Goal: Navigation & Orientation: Find specific page/section

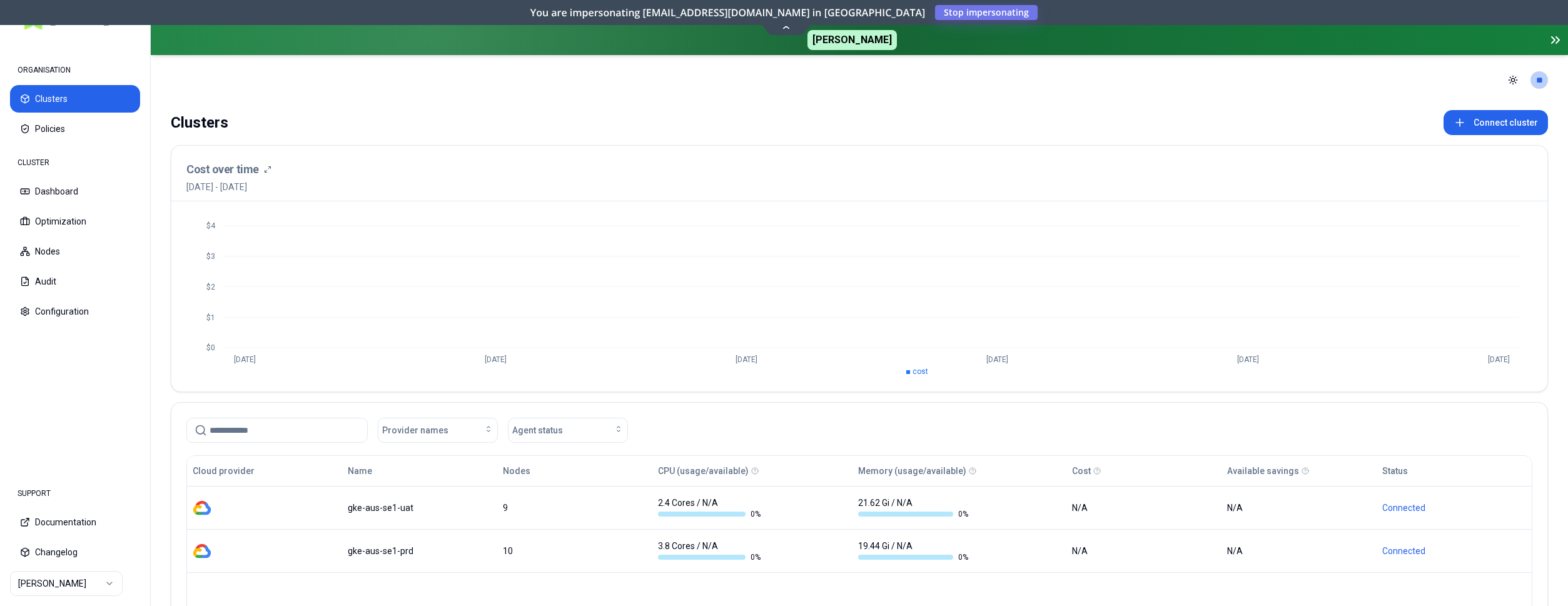
click at [91, 583] on html "ORGANISATION Clusters Policies CLUSTER Dashboard Optimization Nodes Audit Confi…" at bounding box center [784, 303] width 1568 height 606
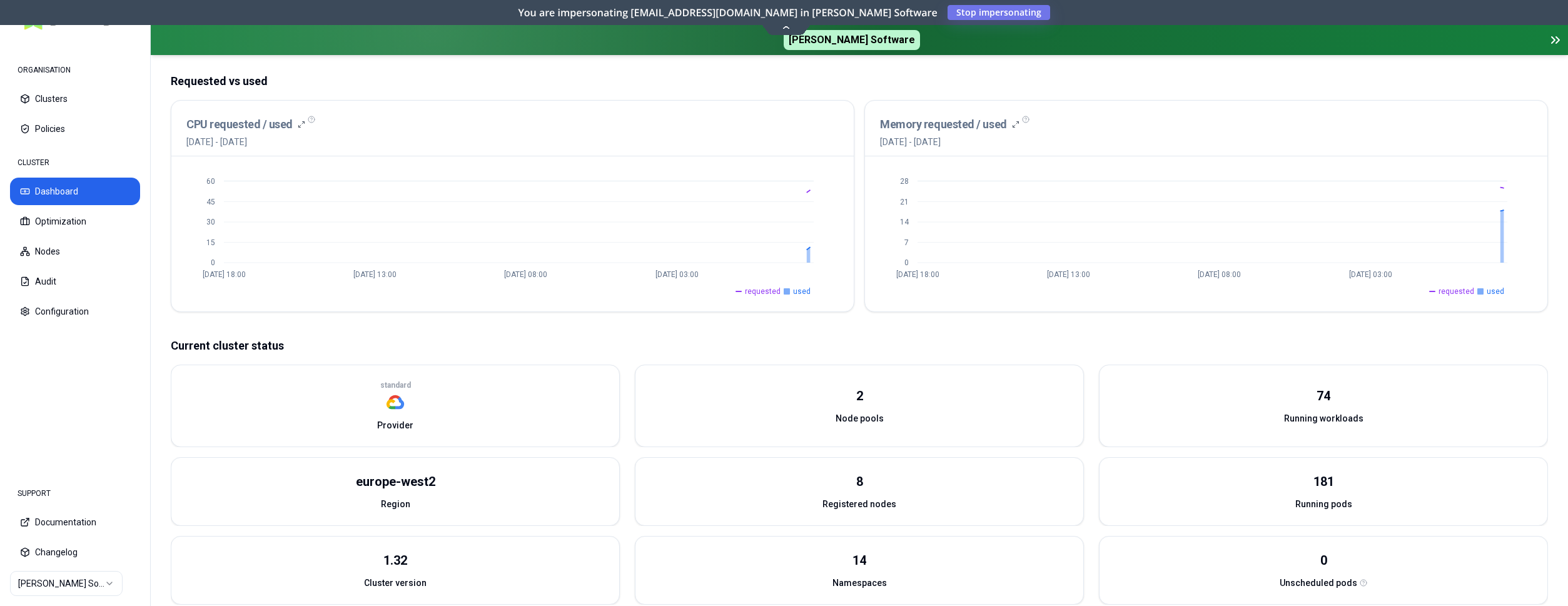
scroll to position [383, 0]
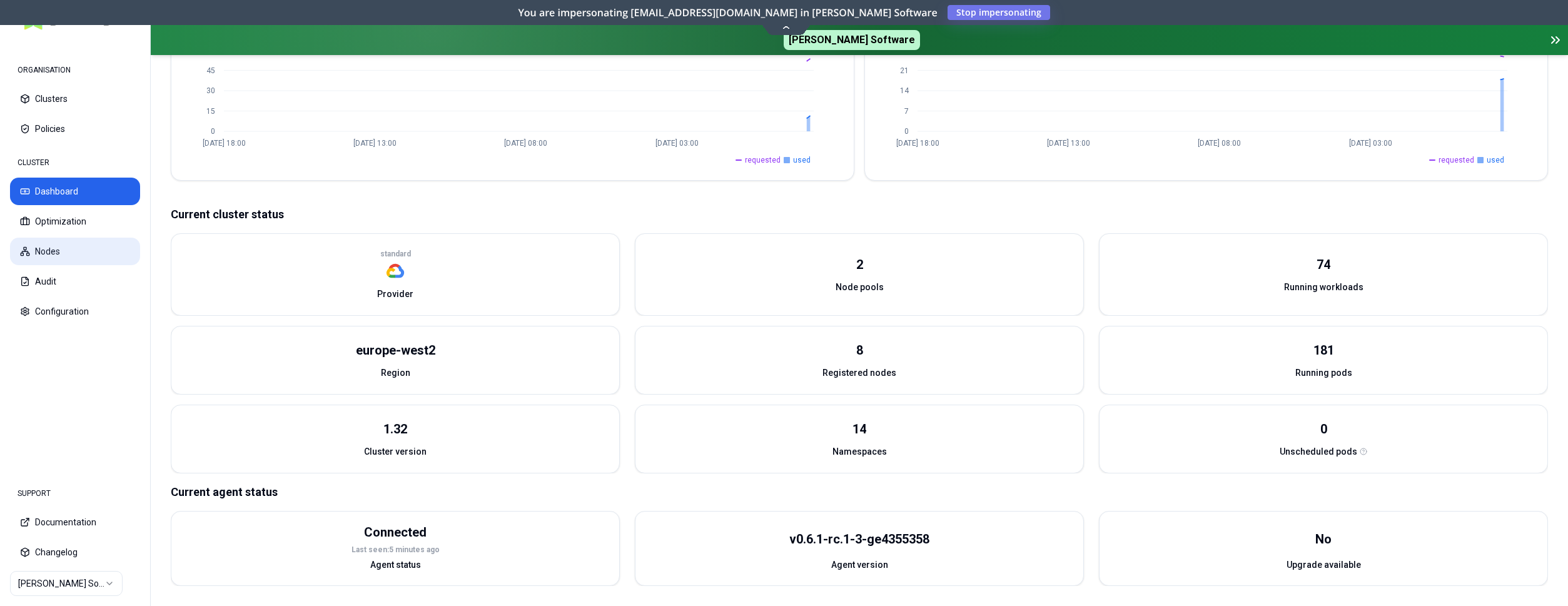
click at [84, 248] on button "Nodes" at bounding box center [75, 252] width 130 height 28
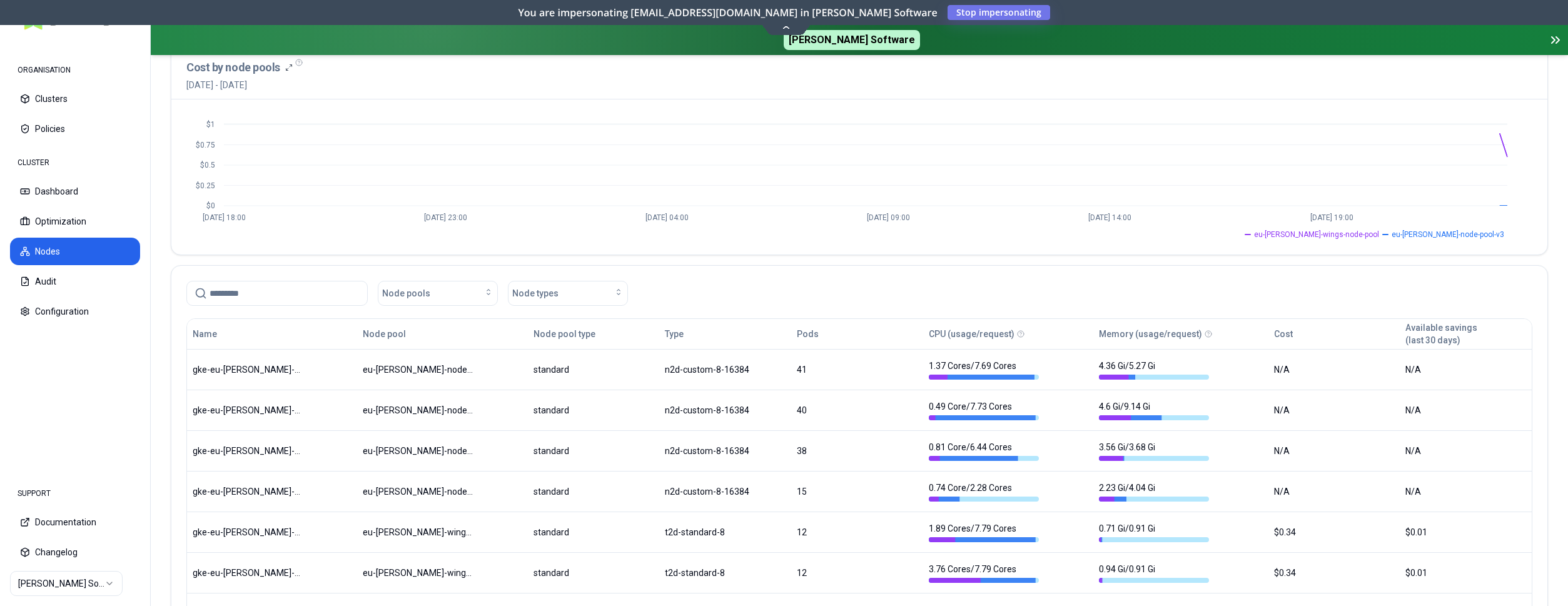
scroll to position [236, 0]
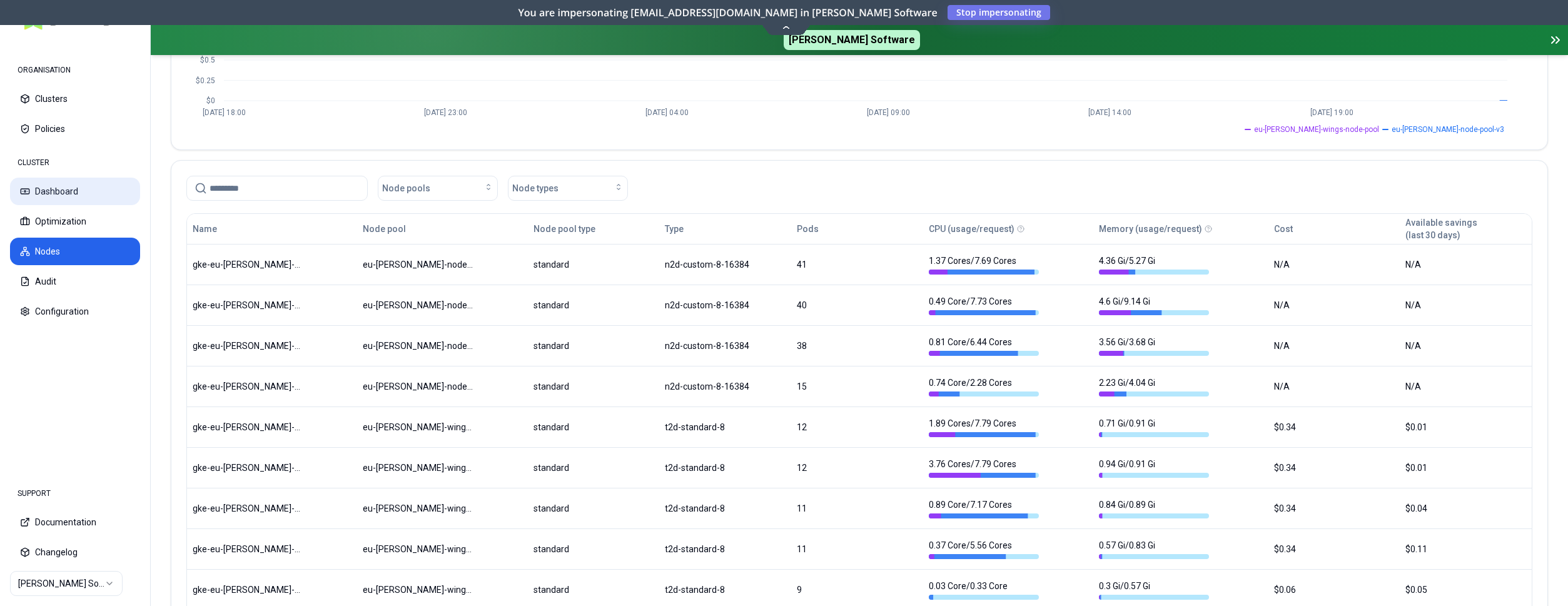
click at [64, 184] on button "Dashboard" at bounding box center [75, 191] width 130 height 28
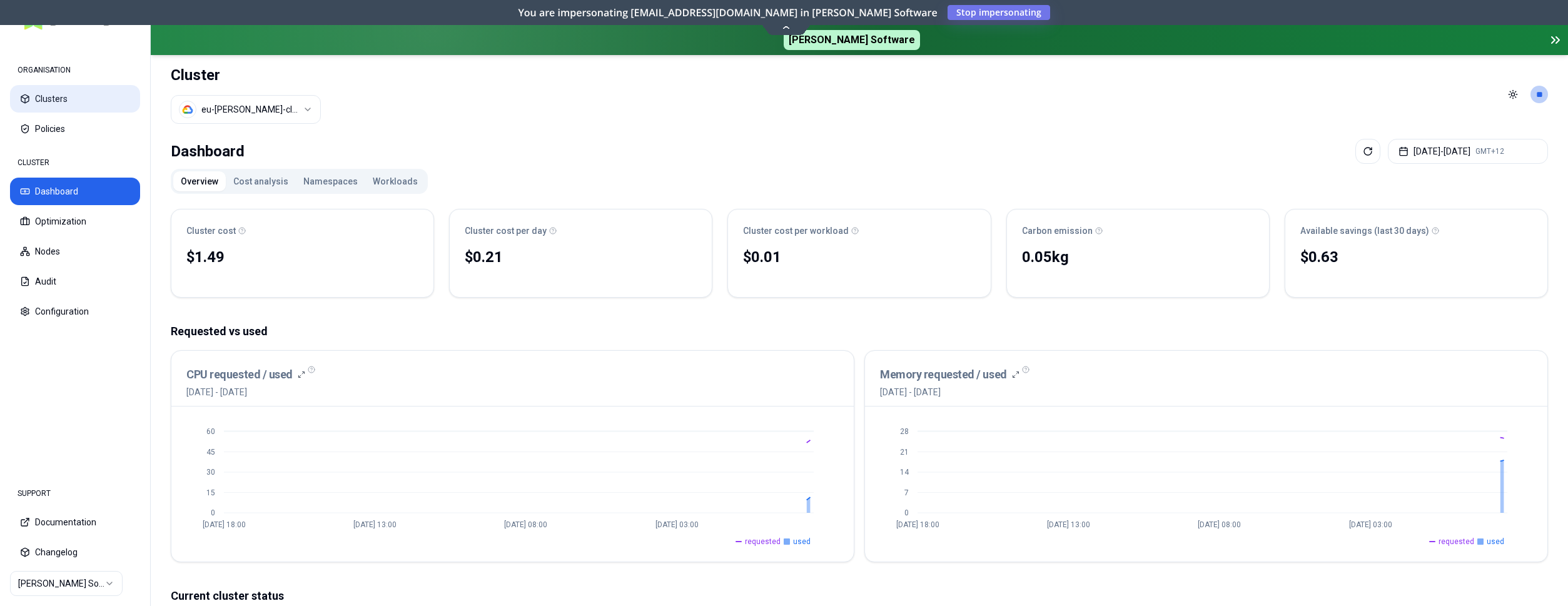
click at [64, 99] on button "Clusters" at bounding box center [75, 99] width 130 height 28
click at [80, 282] on button "Audit" at bounding box center [75, 282] width 130 height 28
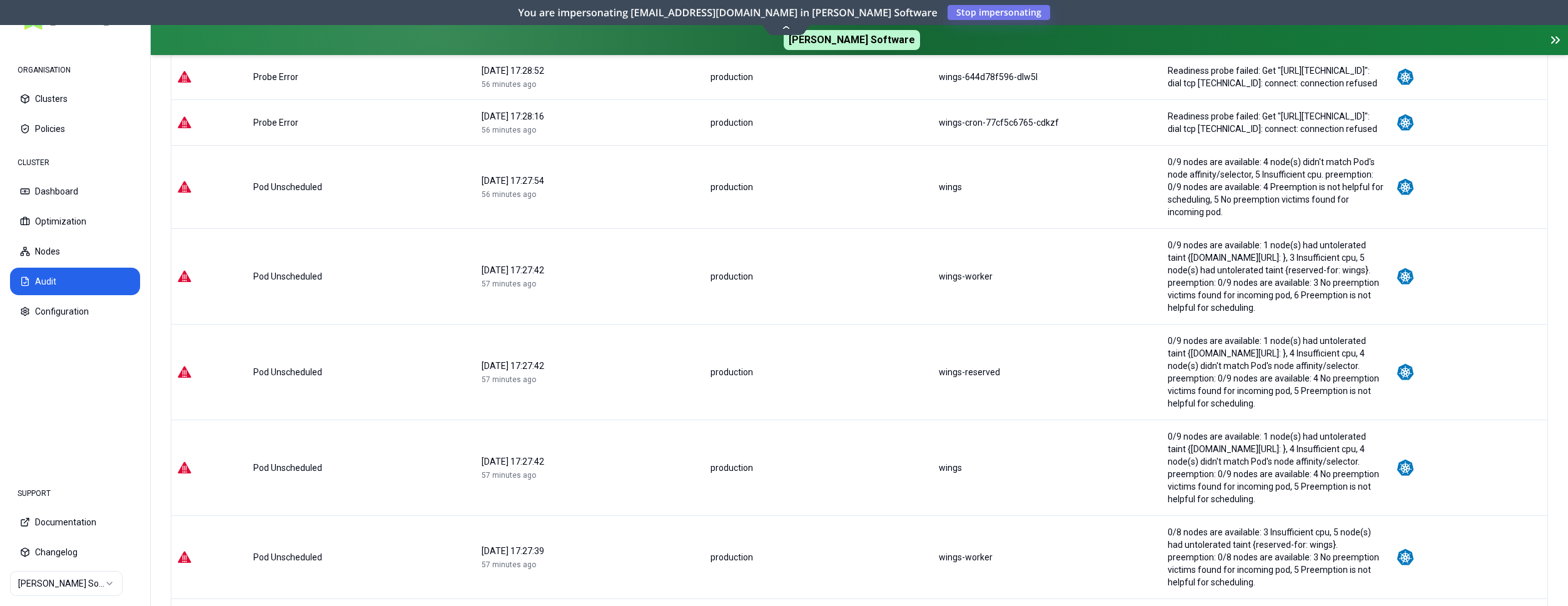
scroll to position [310, 0]
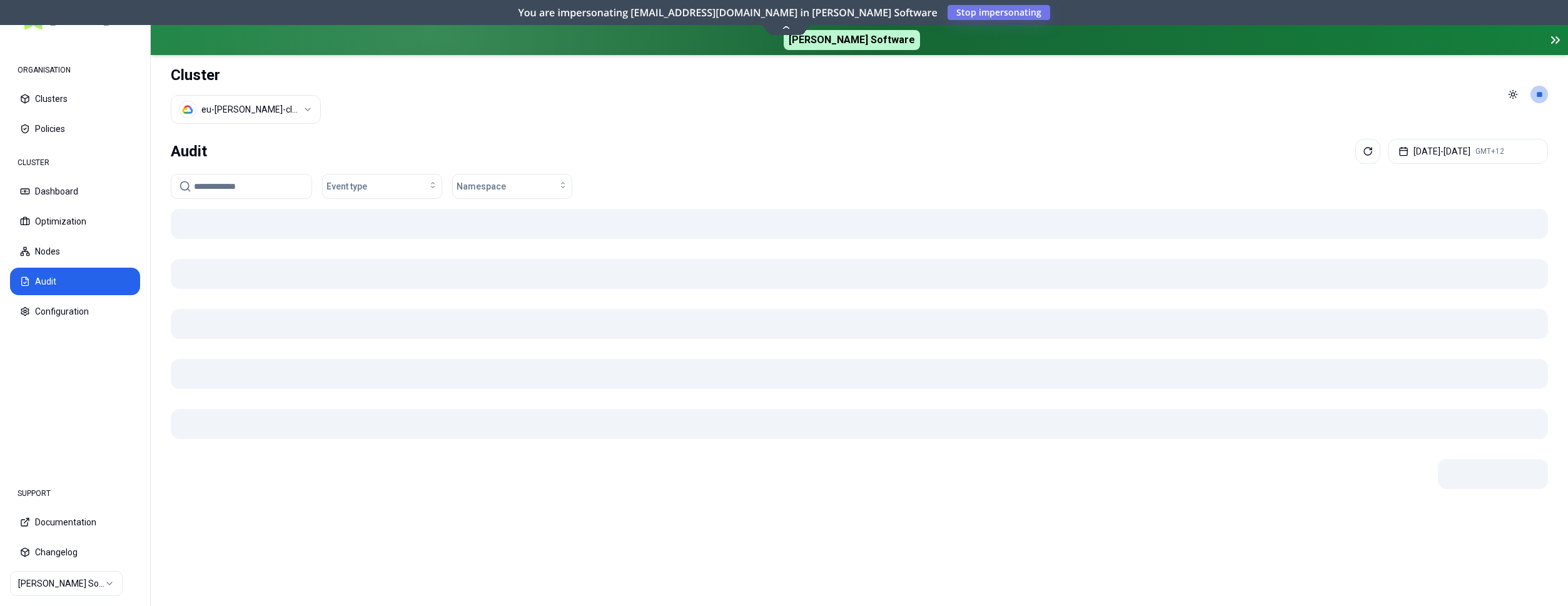
scroll to position [0, 0]
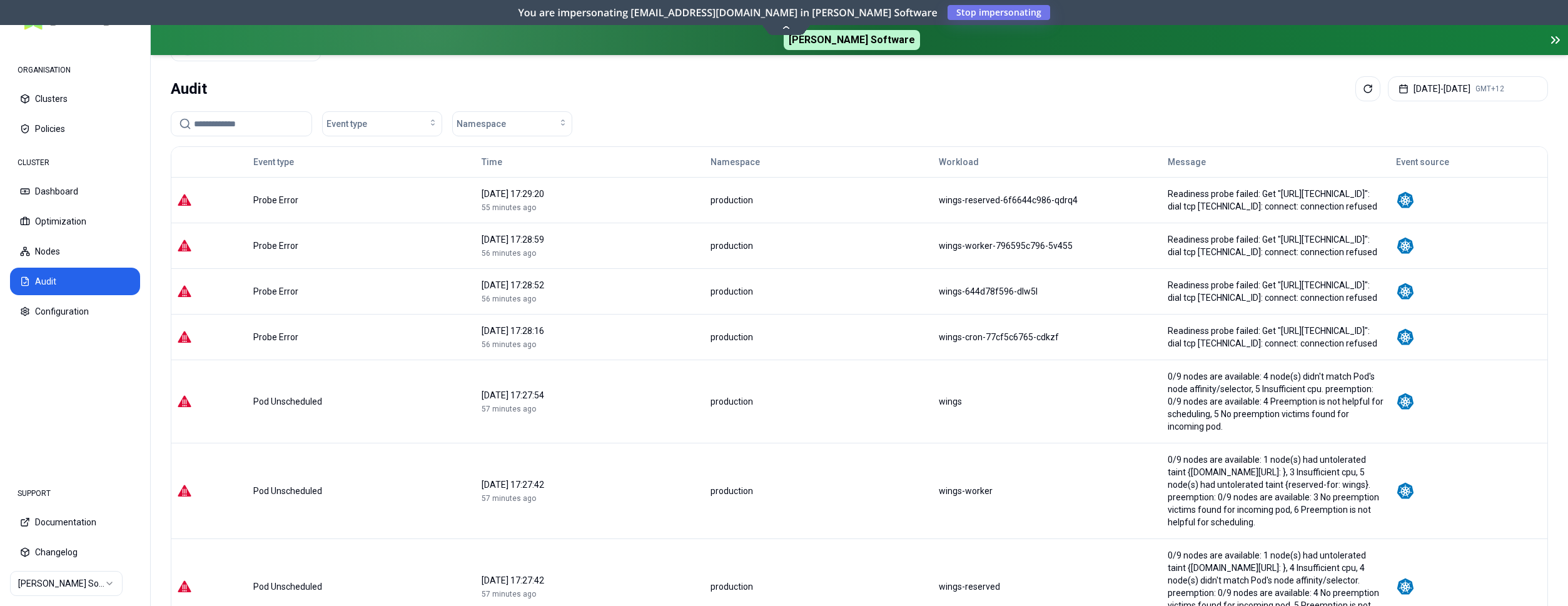
scroll to position [64, 0]
click at [79, 219] on button "Optimization" at bounding box center [75, 221] width 130 height 28
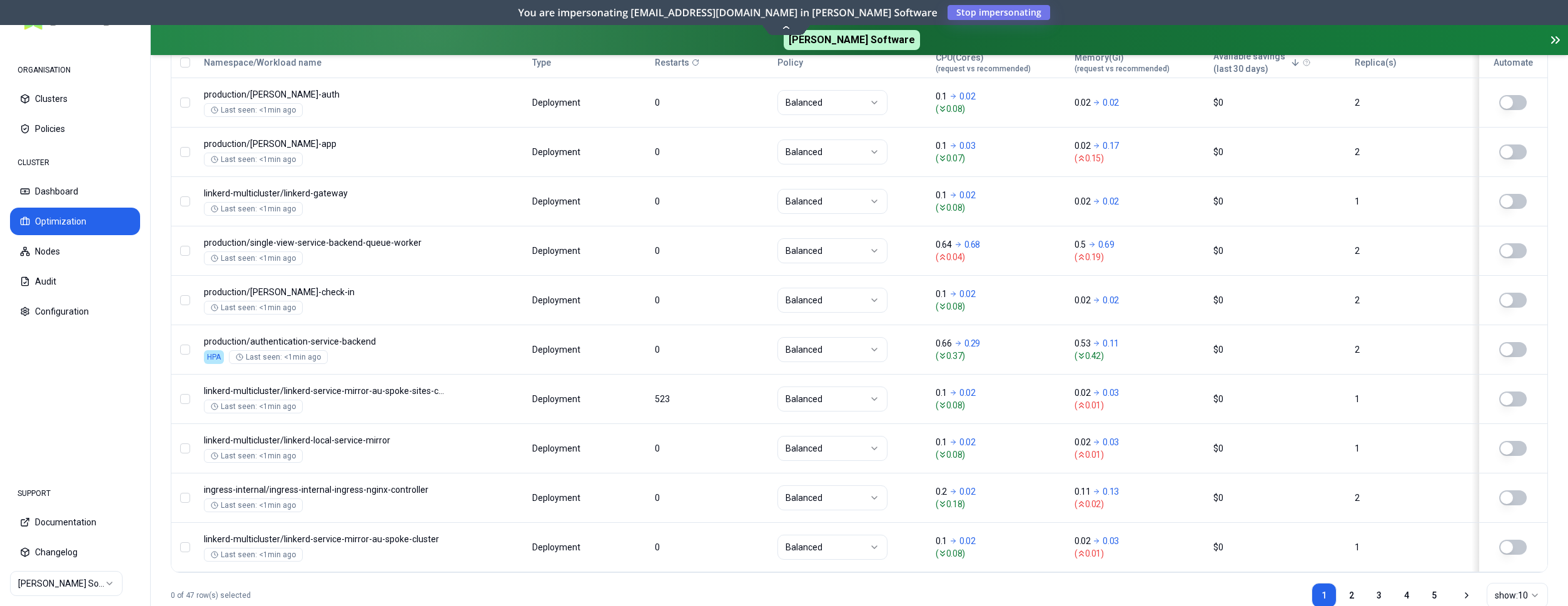
scroll to position [319, 0]
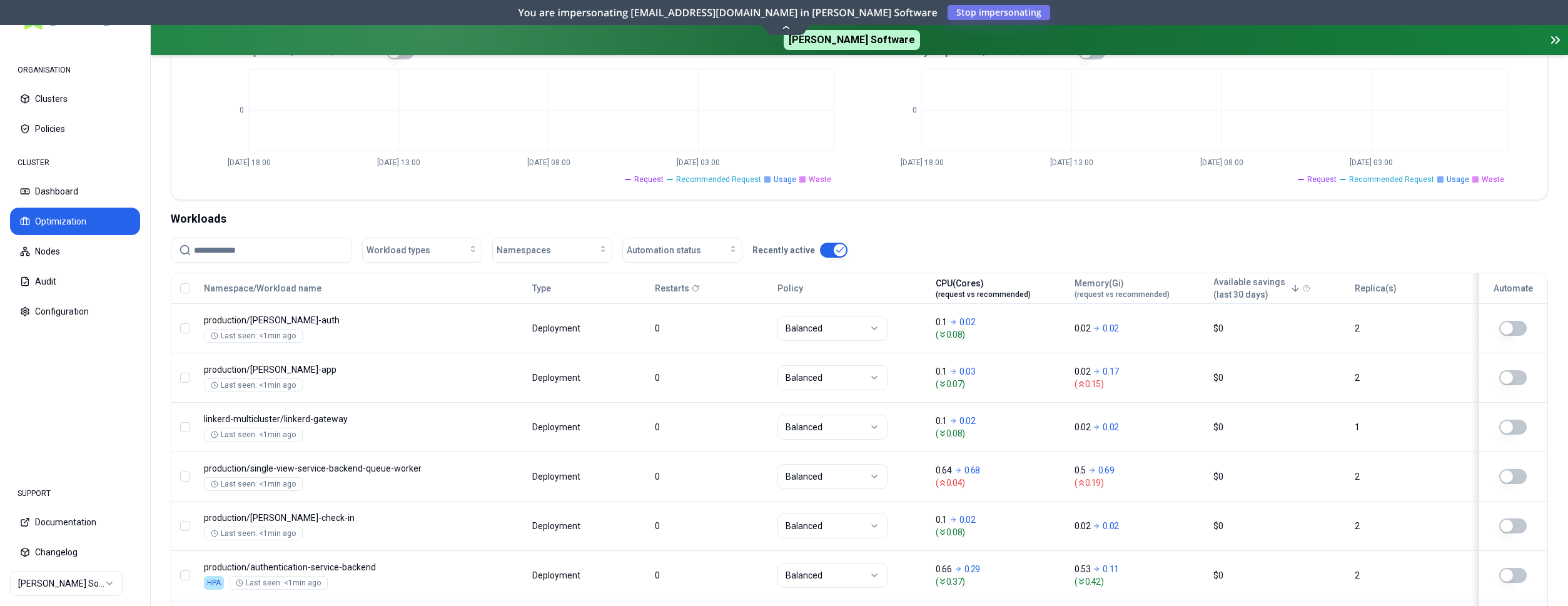
click at [972, 282] on div "CPU(Cores) (request vs recommended)" at bounding box center [983, 288] width 95 height 22
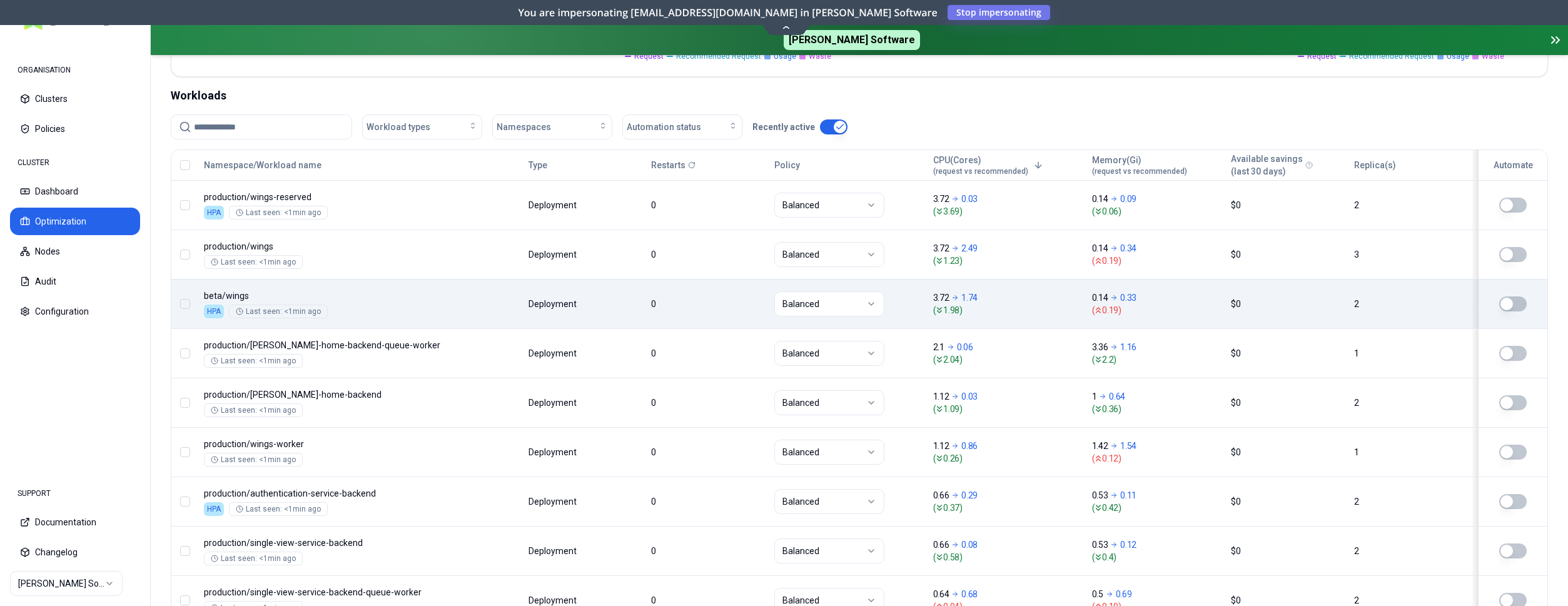
scroll to position [578, 0]
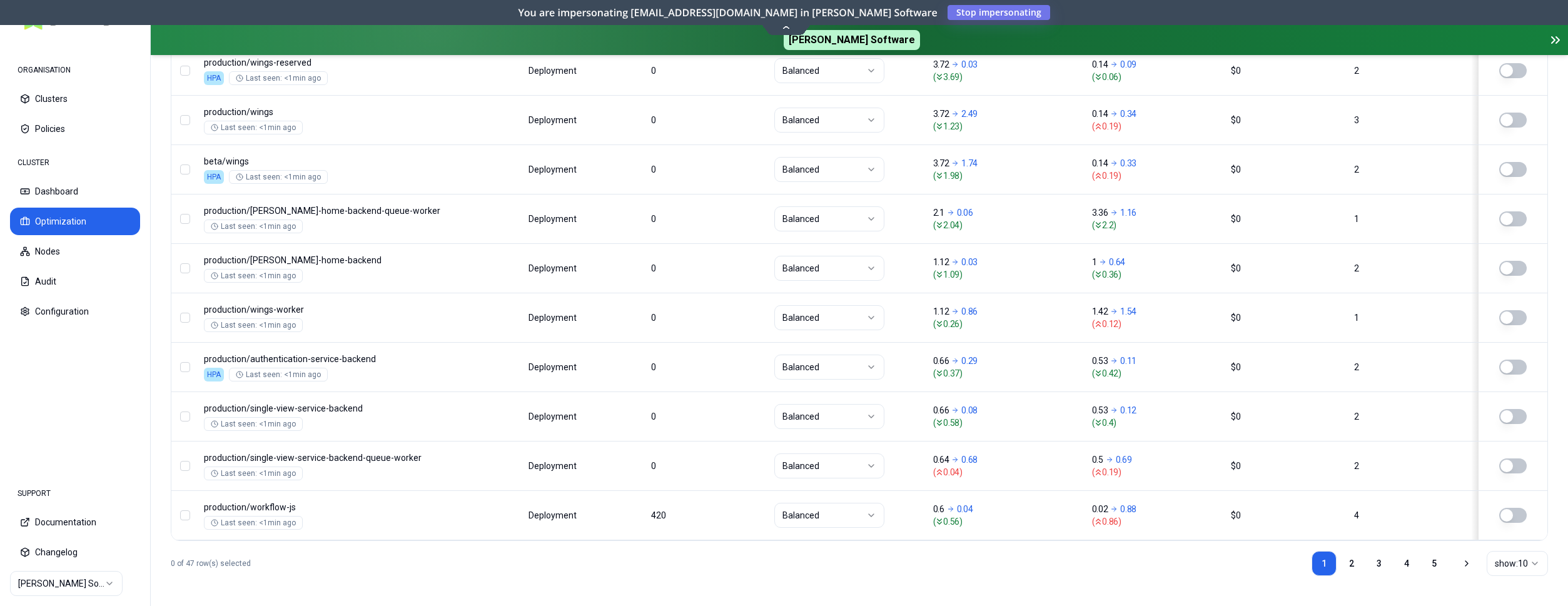
click at [1521, 565] on html "ORGANISATION Clusters Policies CLUSTER Dashboard Optimization Nodes Audit Confi…" at bounding box center [784, 303] width 1568 height 606
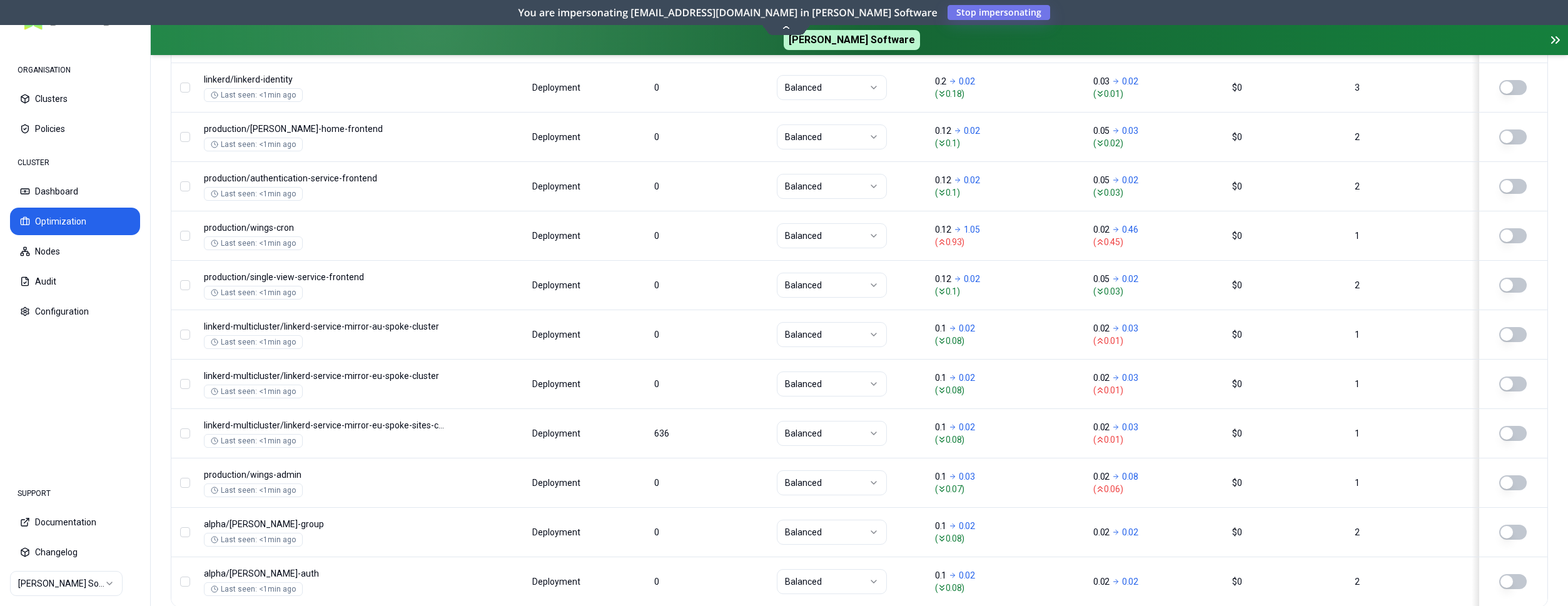
scroll to position [1566, 0]
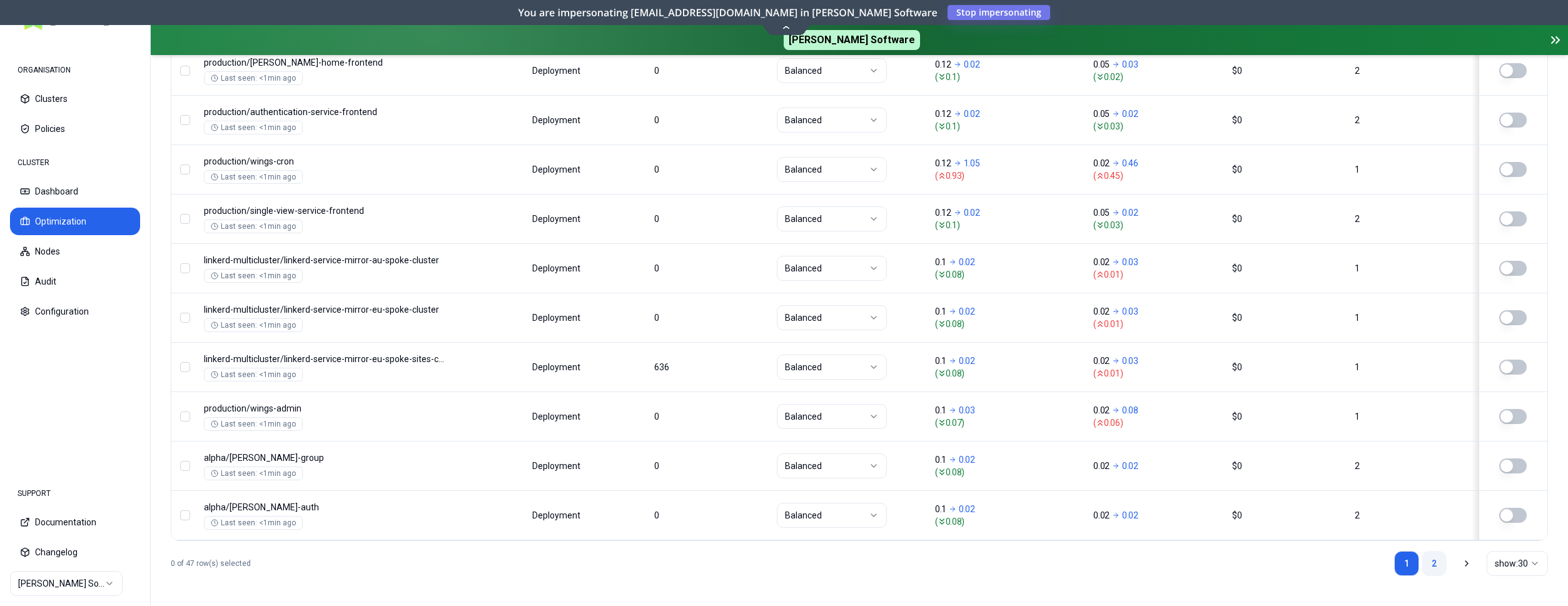
click at [1429, 561] on link "2" at bounding box center [1433, 563] width 25 height 25
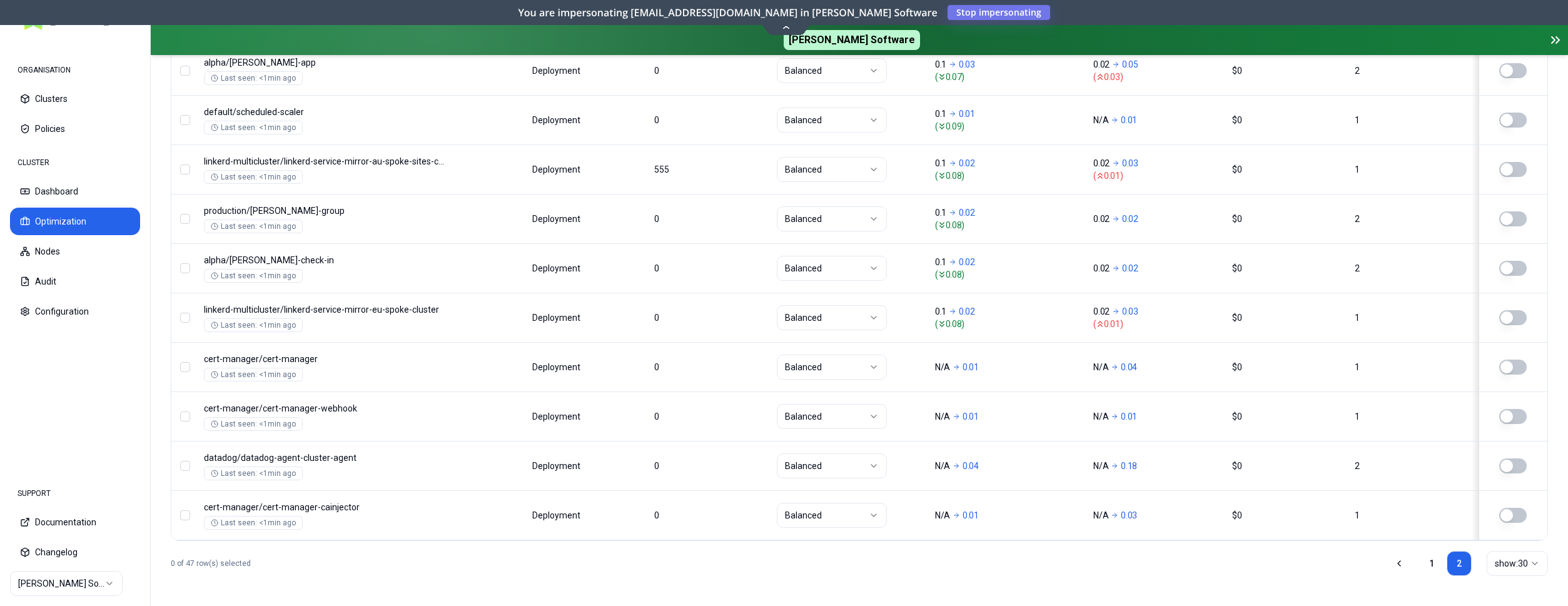
scroll to position [924, 0]
